Goal: Information Seeking & Learning: Learn about a topic

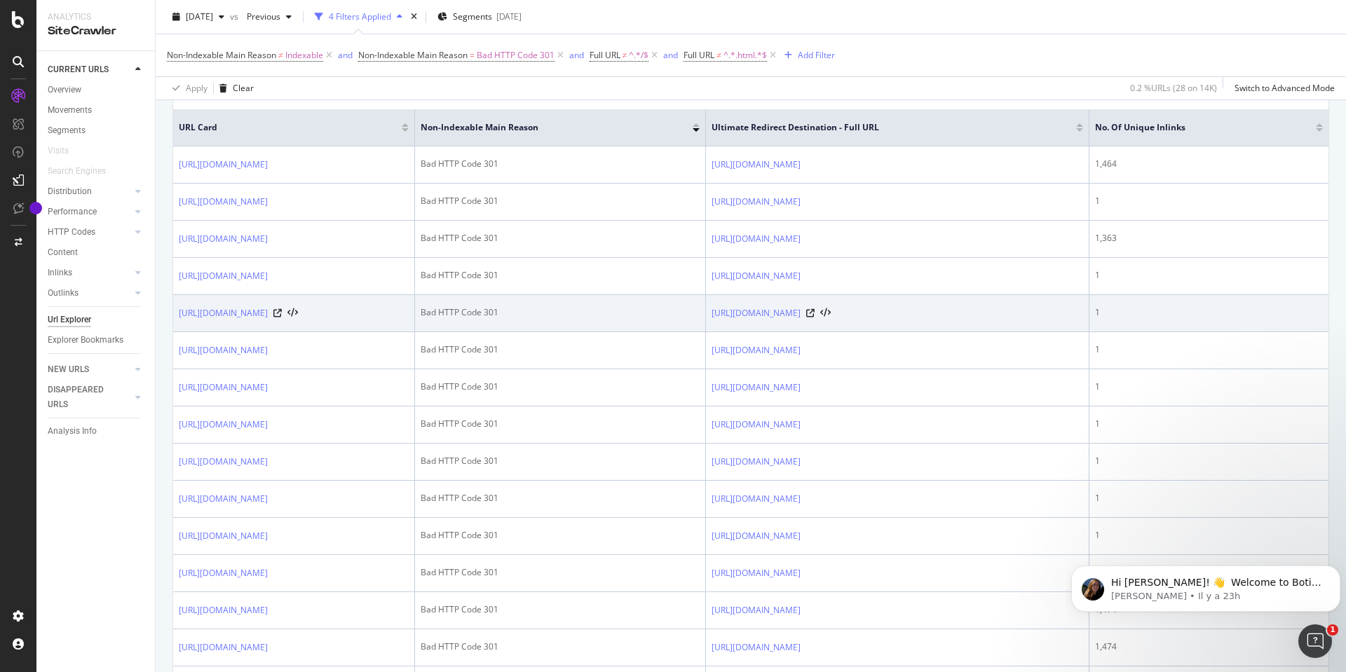
scroll to position [278, 0]
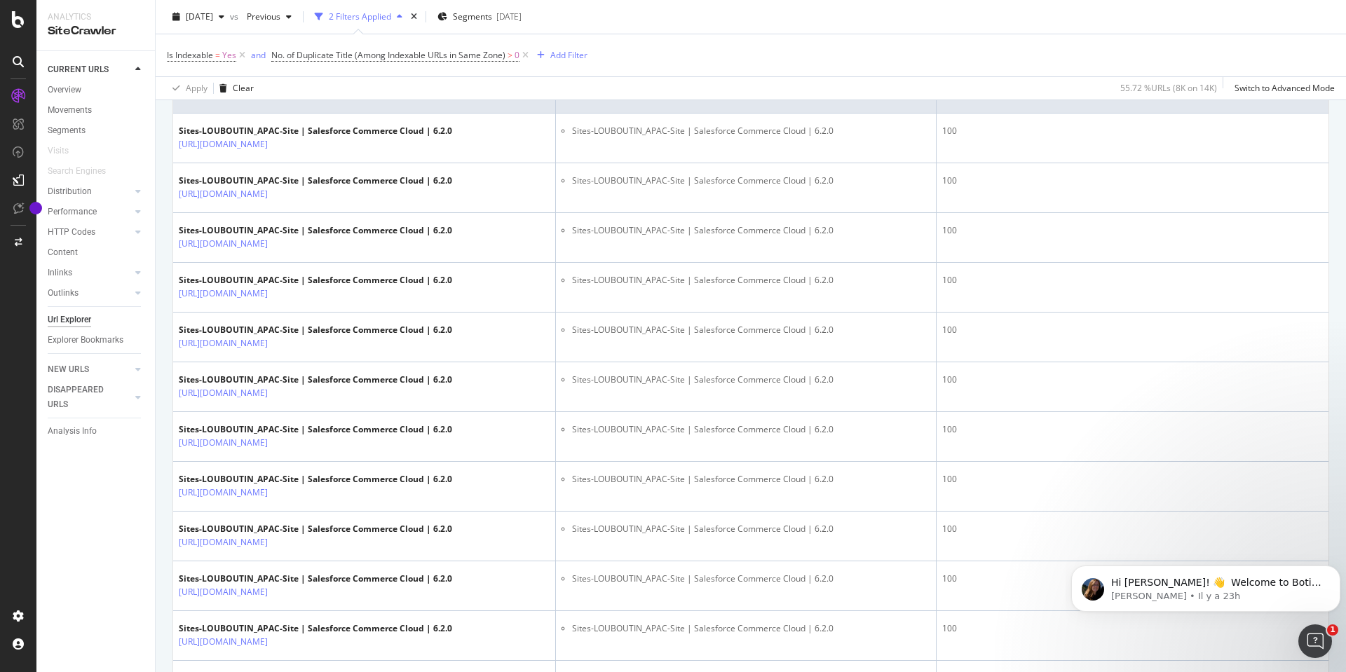
scroll to position [134, 0]
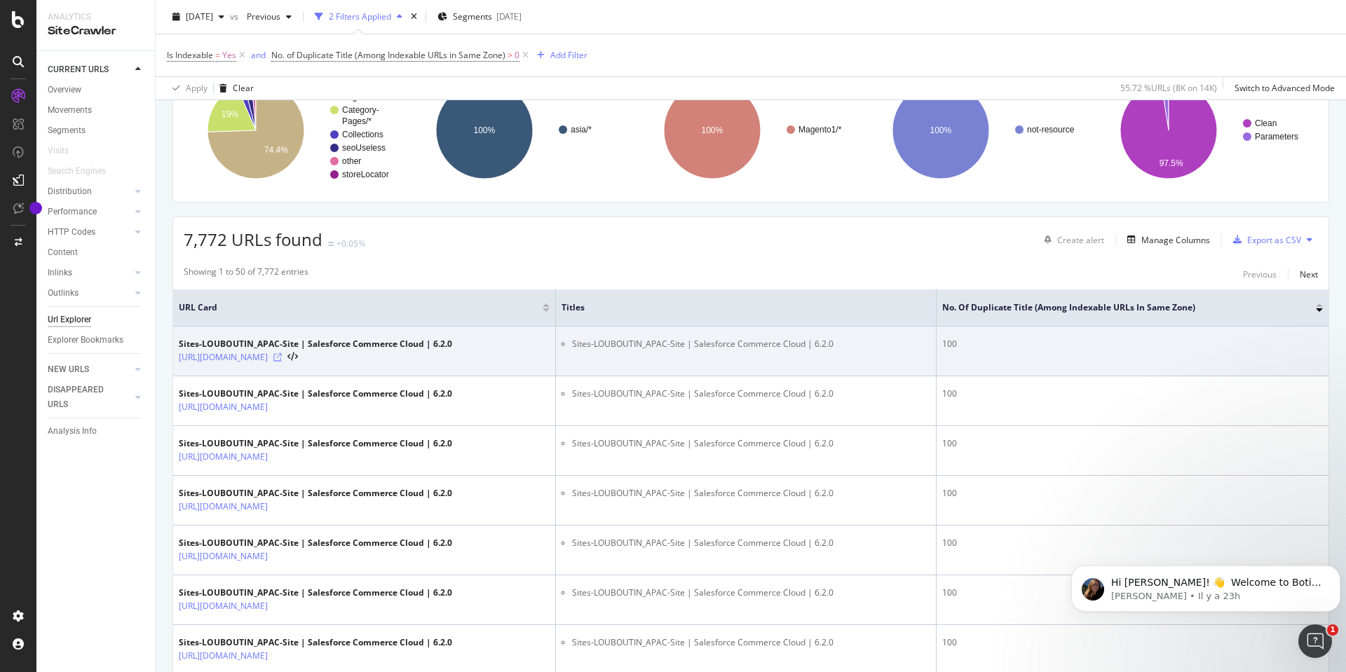
click at [282, 355] on icon at bounding box center [277, 357] width 8 height 8
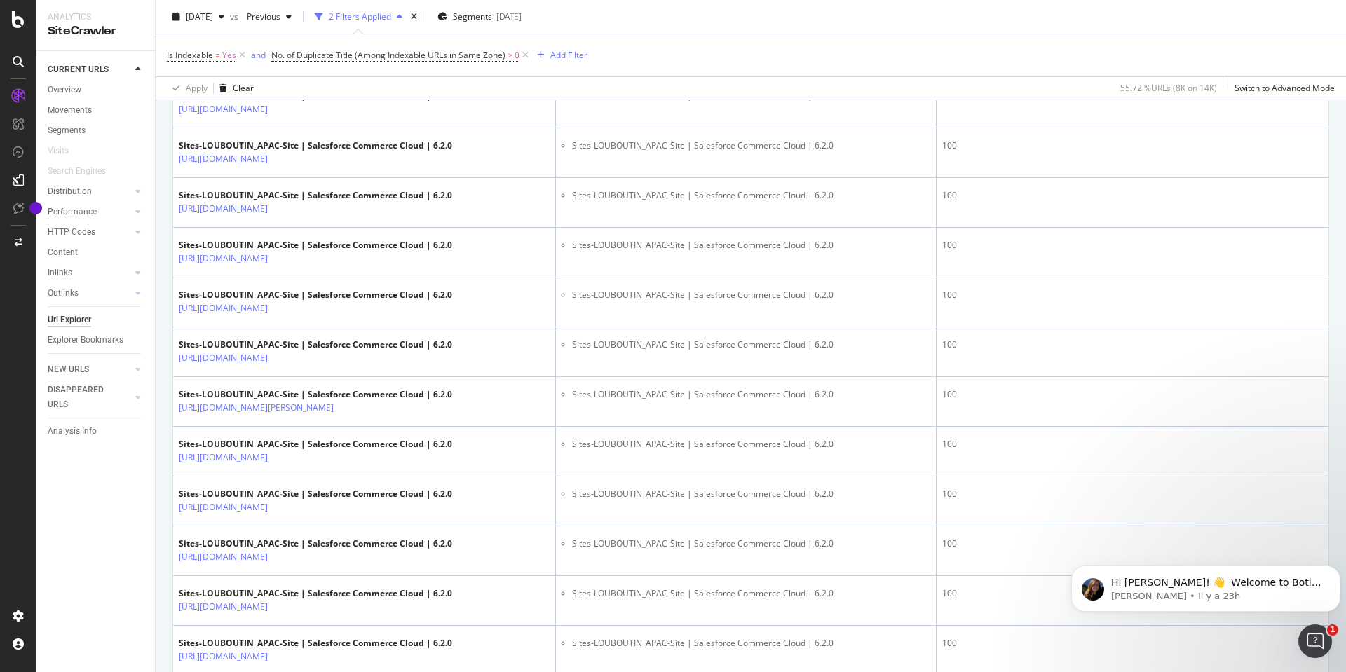
scroll to position [2414, 0]
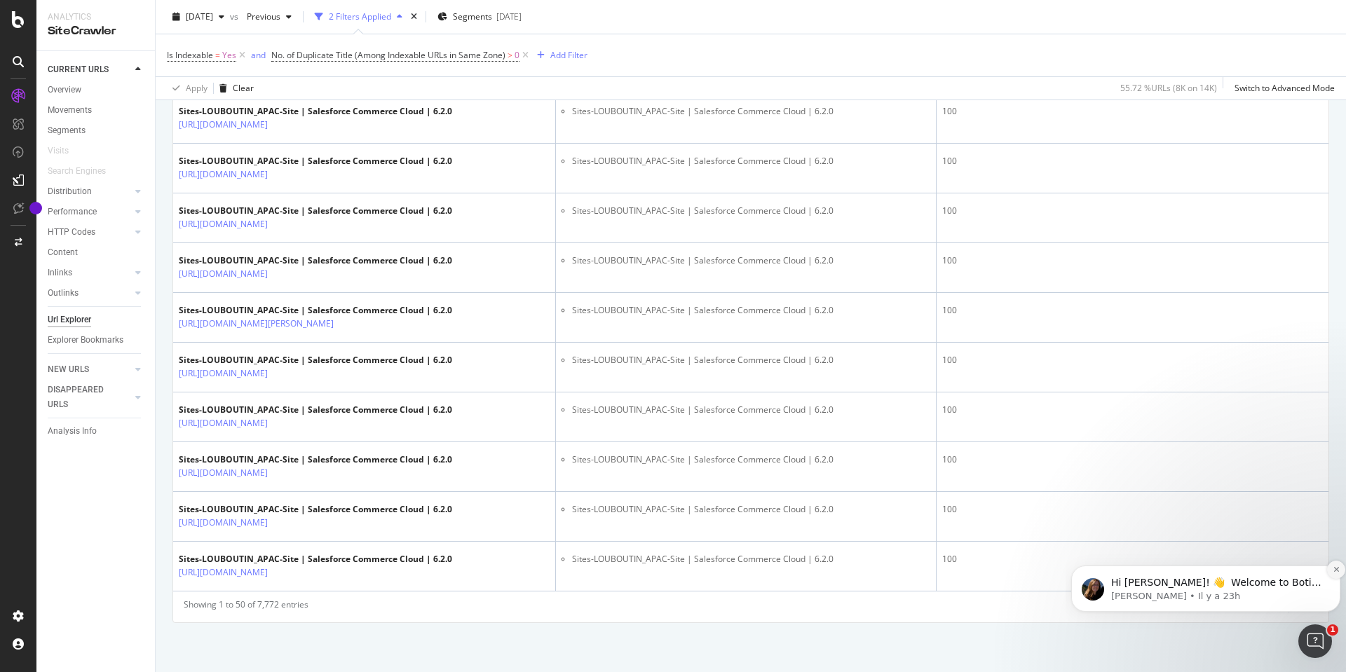
click at [1333, 569] on icon "Dismiss notification" at bounding box center [1337, 570] width 8 height 8
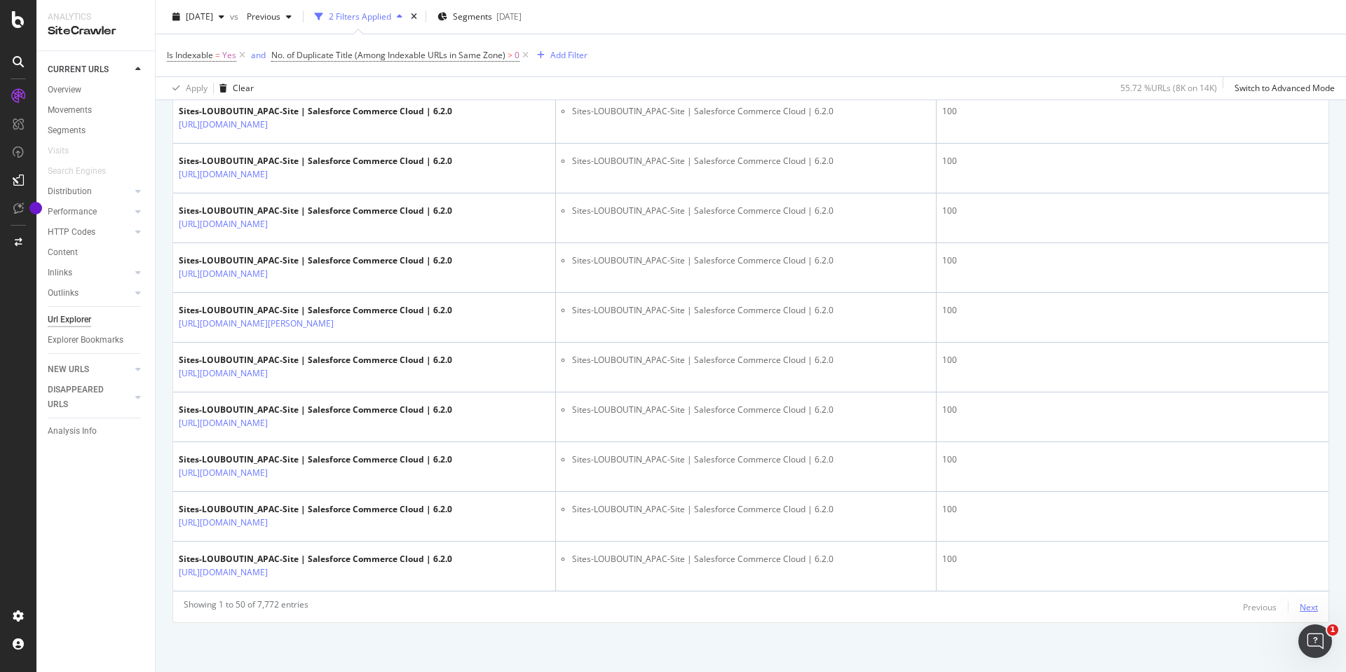
click at [1300, 609] on div "Next" at bounding box center [1309, 608] width 18 height 12
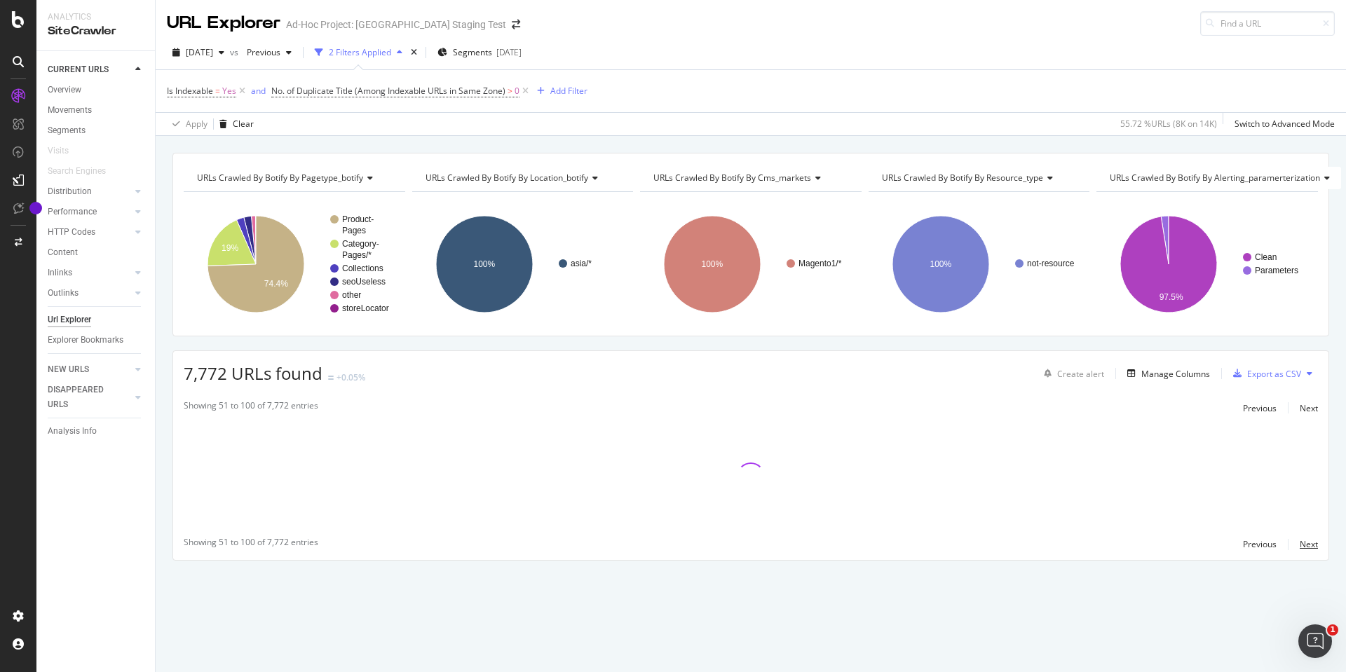
scroll to position [0, 0]
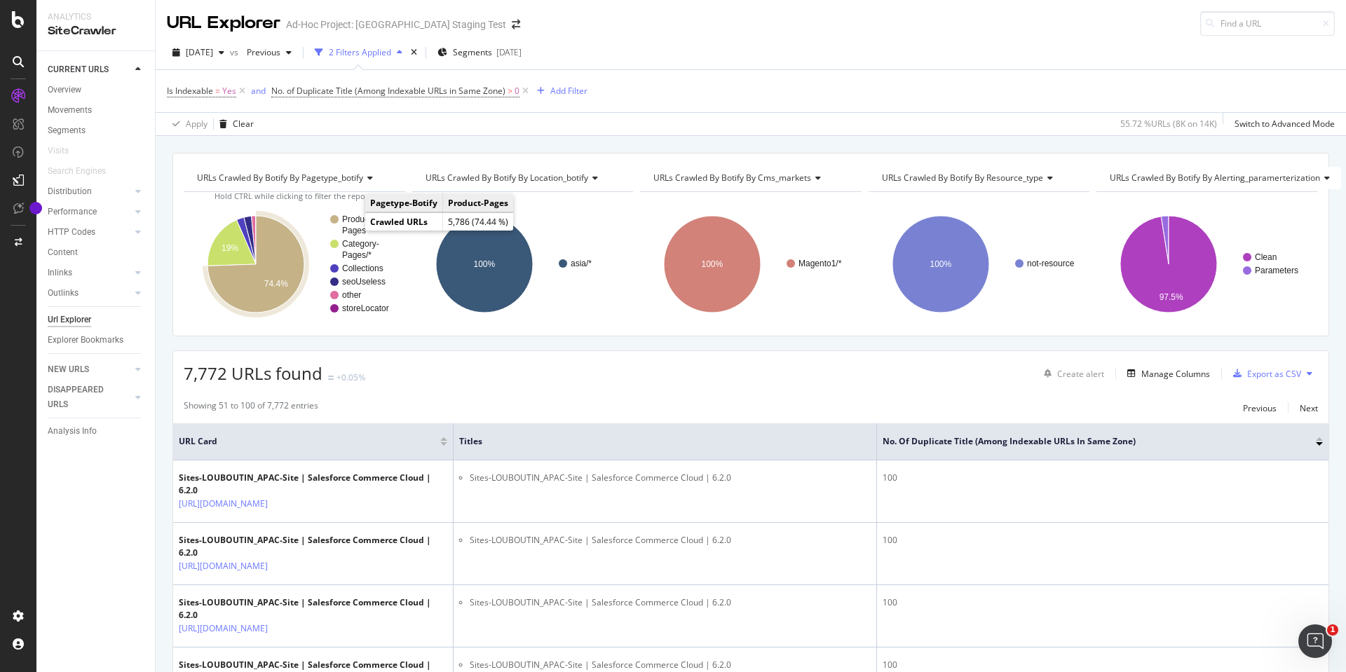
click at [353, 224] on text "Product-" at bounding box center [358, 220] width 32 height 10
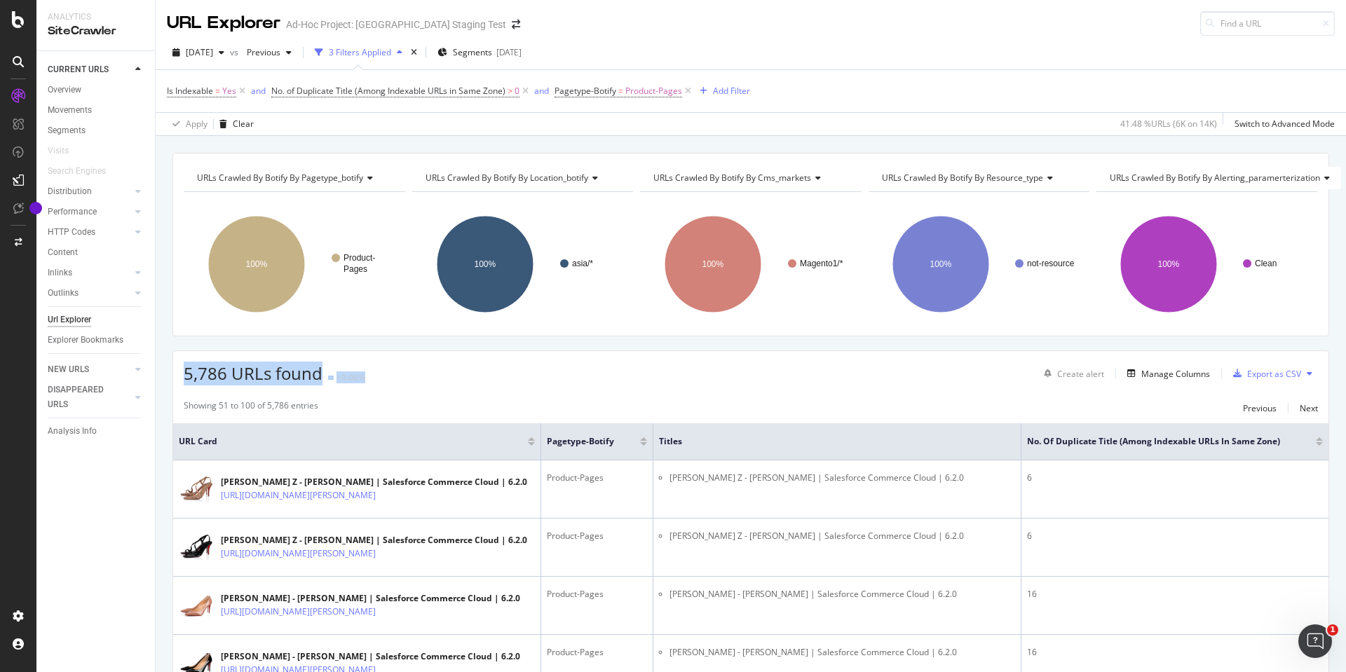
drag, startPoint x: 184, startPoint y: 379, endPoint x: 329, endPoint y: 386, distance: 144.7
click at [419, 384] on div "5,786 URLs found +0.06% Create alert Manage Columns Export as CSV" at bounding box center [751, 368] width 1156 height 34
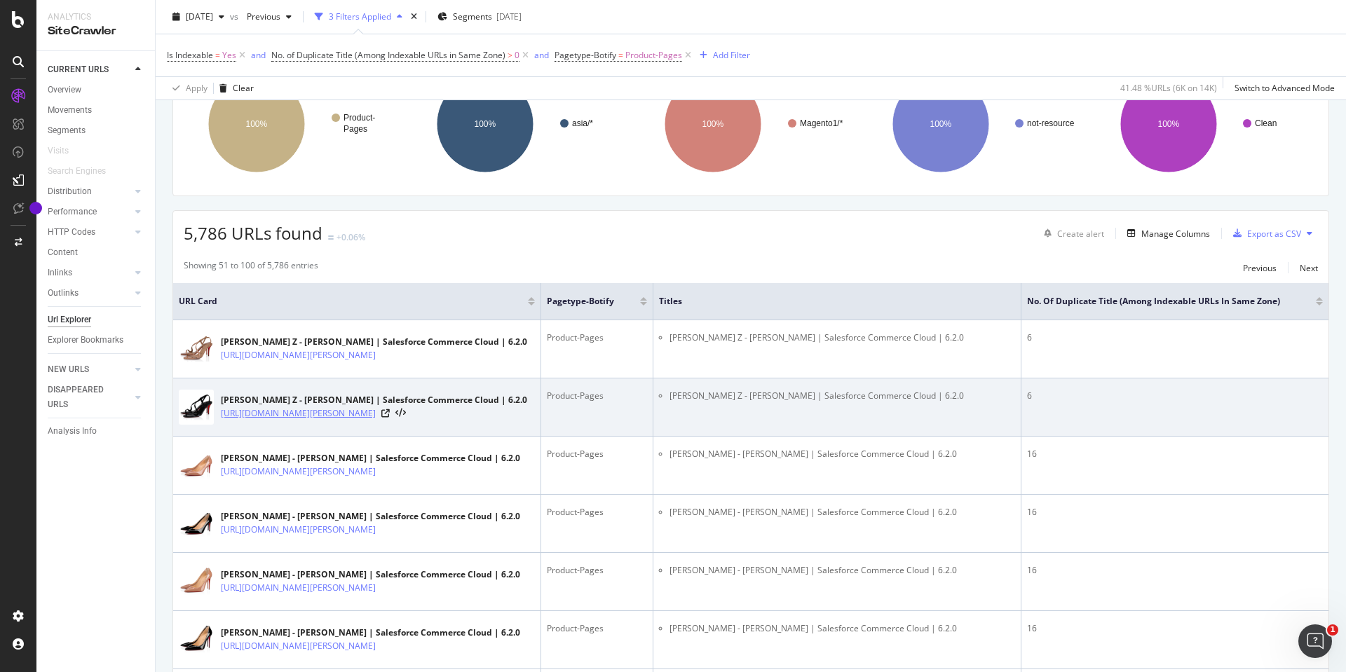
scroll to position [210, 0]
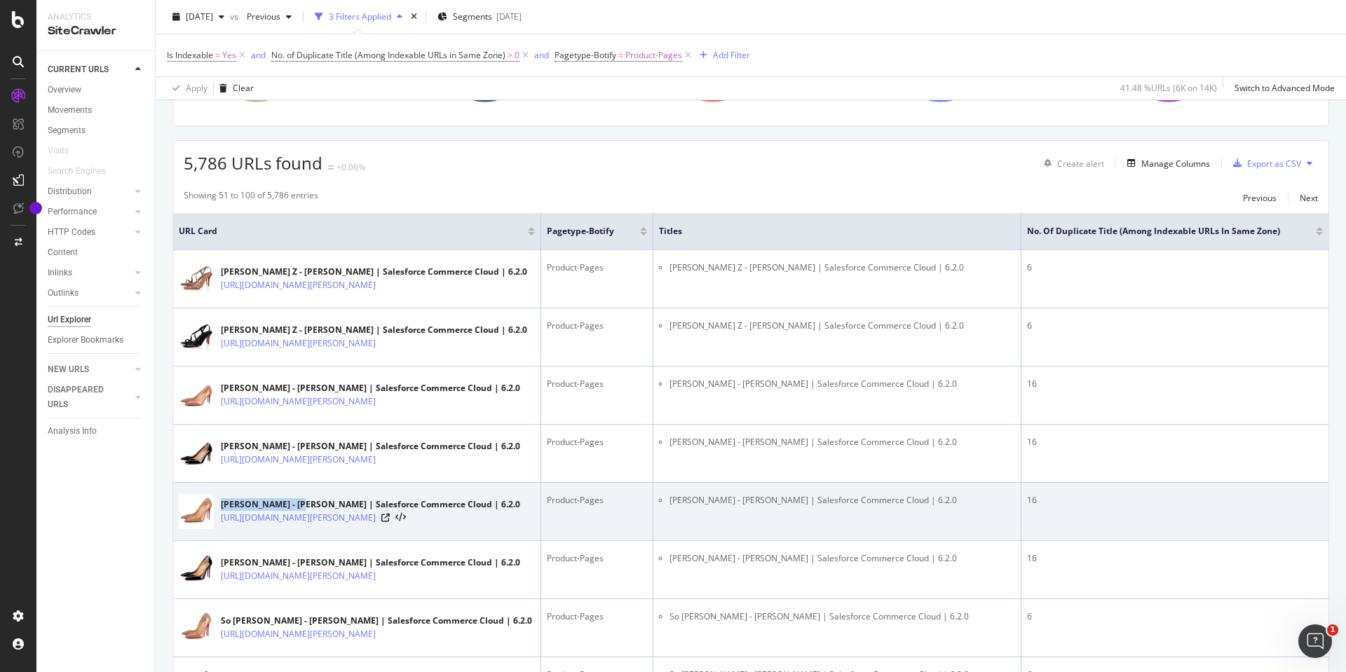
drag, startPoint x: 220, startPoint y: 523, endPoint x: 290, endPoint y: 524, distance: 70.1
click at [290, 524] on div "Kate - Christian Louboutin | Salesforce Commerce Cloud | 6.2.0 https://staging-…" at bounding box center [357, 511] width 356 height 35
click at [506, 525] on div "https://staging-asia.christianlouboutin.com/my_sc/kate-blush-6248-3191411PK20.h…" at bounding box center [370, 518] width 299 height 14
click at [390, 522] on icon at bounding box center [385, 518] width 8 height 8
